Goal: Information Seeking & Learning: Learn about a topic

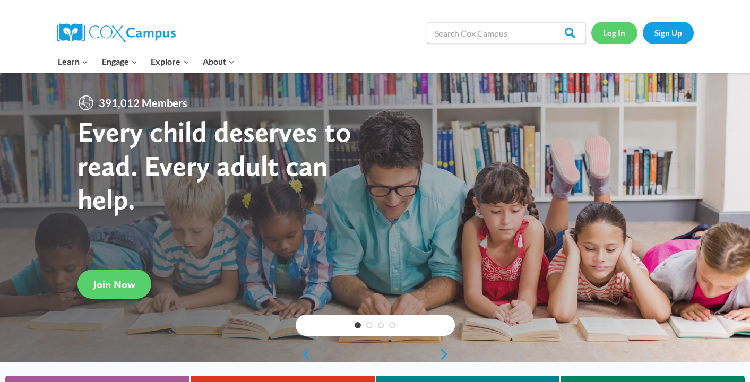
click at [619, 34] on link "Log In" at bounding box center [615, 33] width 46 height 22
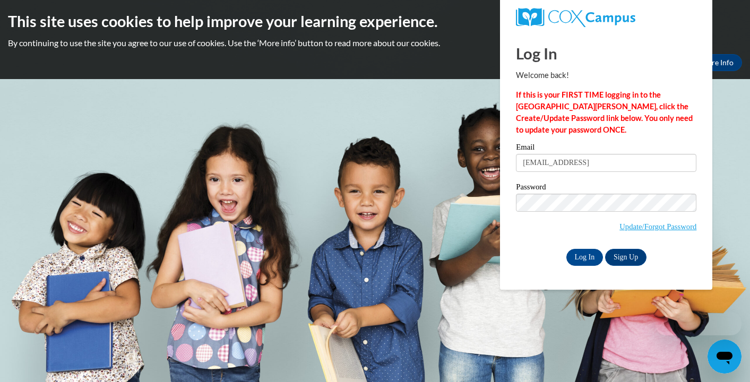
type input "[EMAIL_ADDRESS][DOMAIN_NAME]"
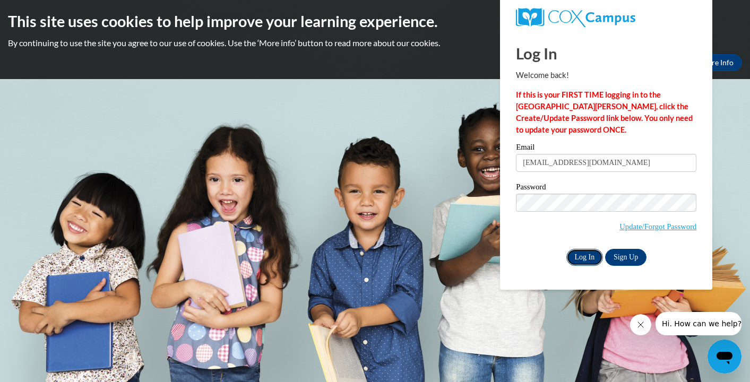
click at [585, 263] on input "Log In" at bounding box center [585, 257] width 37 height 17
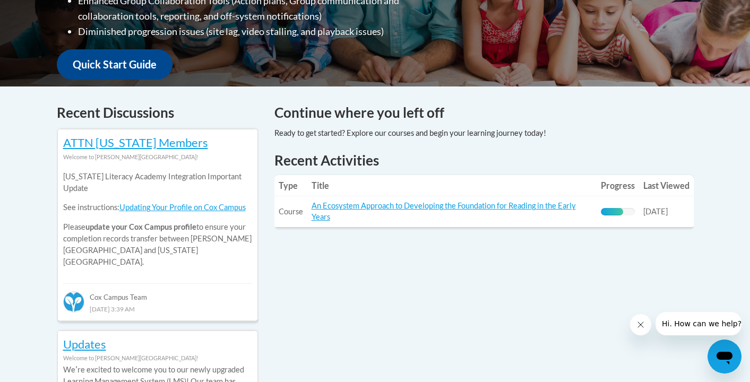
scroll to position [367, 0]
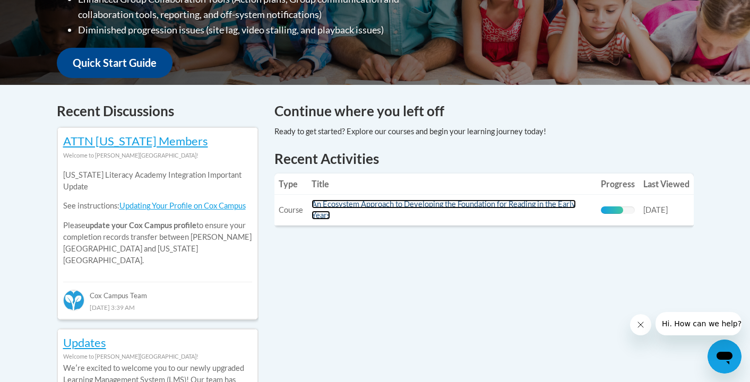
click at [457, 207] on link "An Ecosystem Approach to Developing the Foundation for Reading in the Early Yea…" at bounding box center [444, 210] width 265 height 20
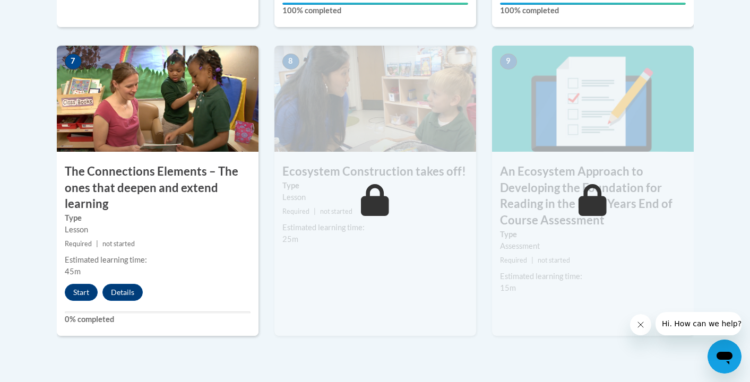
scroll to position [941, 0]
click at [79, 287] on button "Start" at bounding box center [81, 292] width 33 height 17
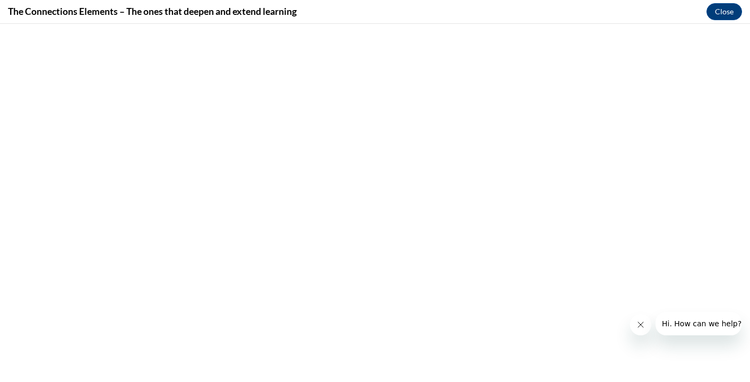
click at [646, 321] on button "Close message from company" at bounding box center [640, 324] width 21 height 21
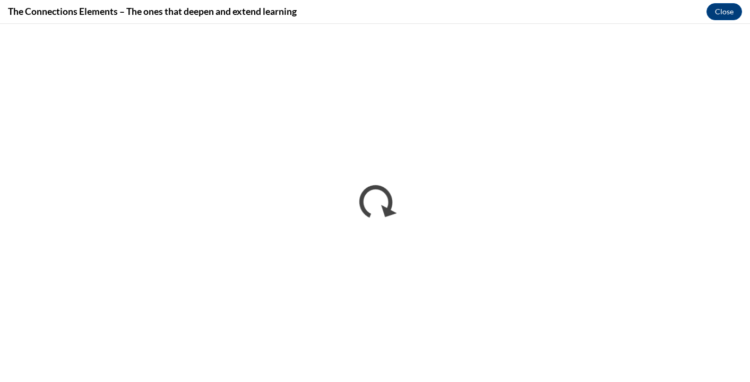
scroll to position [0, 0]
